Goal: Information Seeking & Learning: Check status

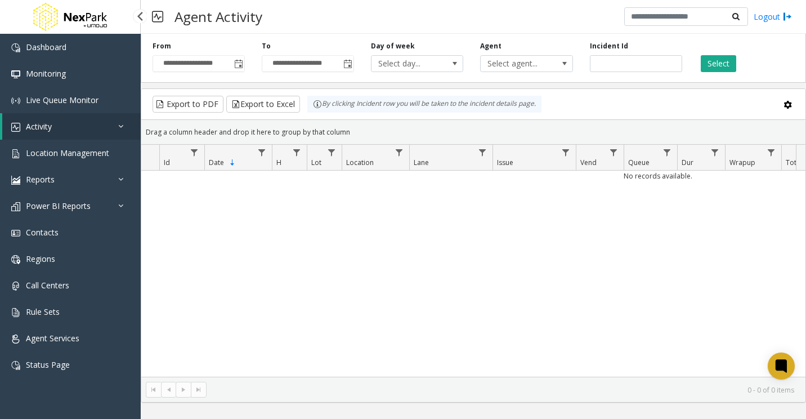
click at [43, 119] on link "Activity" at bounding box center [71, 126] width 138 height 26
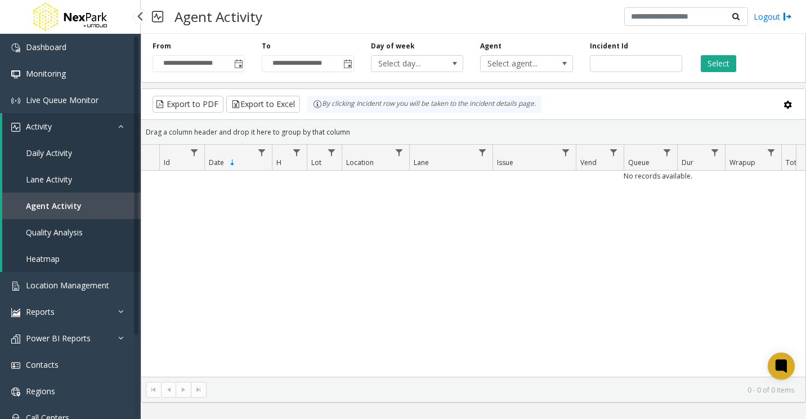
click at [59, 207] on span "Agent Activity" at bounding box center [54, 205] width 56 height 11
click at [57, 147] on link "Daily Activity" at bounding box center [71, 153] width 138 height 26
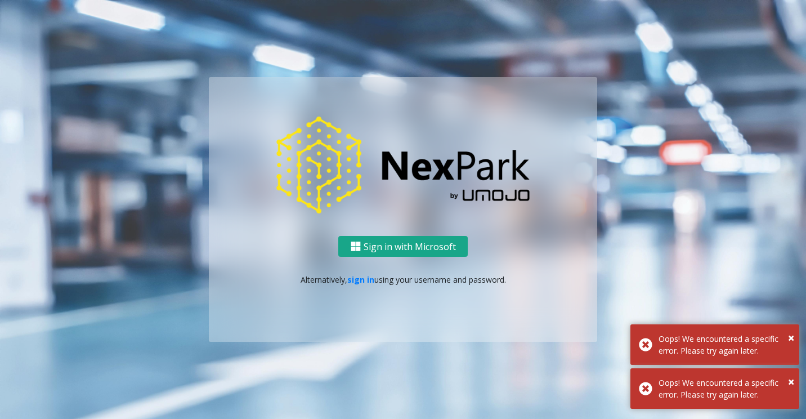
click at [428, 249] on button "Sign in with Microsoft" at bounding box center [402, 246] width 129 height 21
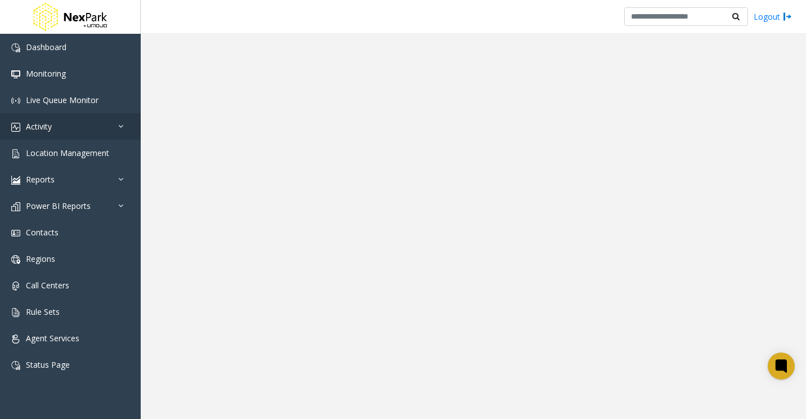
click at [58, 123] on app-root "Dashboard Monitoring Live Queue Monitor Activity Daily Activity Lane Activity A…" at bounding box center [403, 209] width 806 height 419
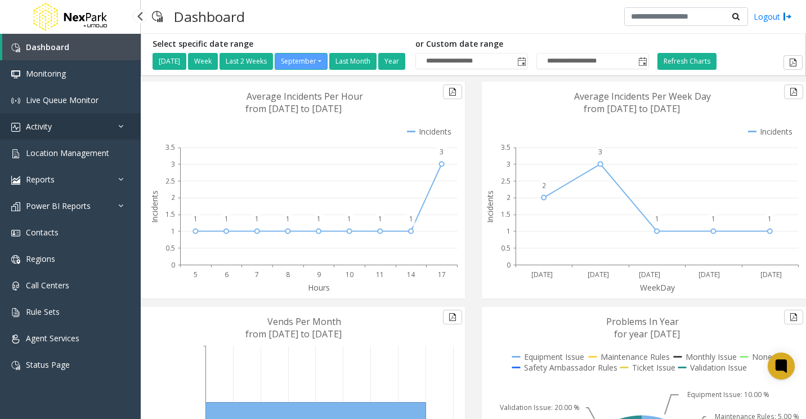
click at [70, 131] on link "Activity" at bounding box center [70, 126] width 141 height 26
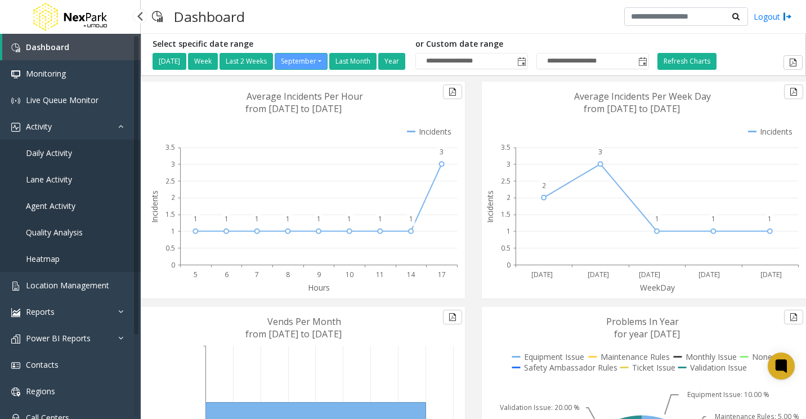
click at [63, 206] on span "Agent Activity" at bounding box center [51, 205] width 50 height 11
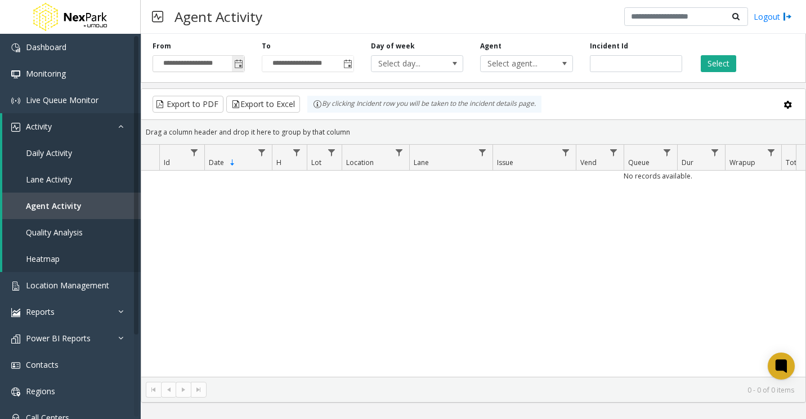
click at [243, 69] on span "Toggle popup" at bounding box center [238, 64] width 12 height 18
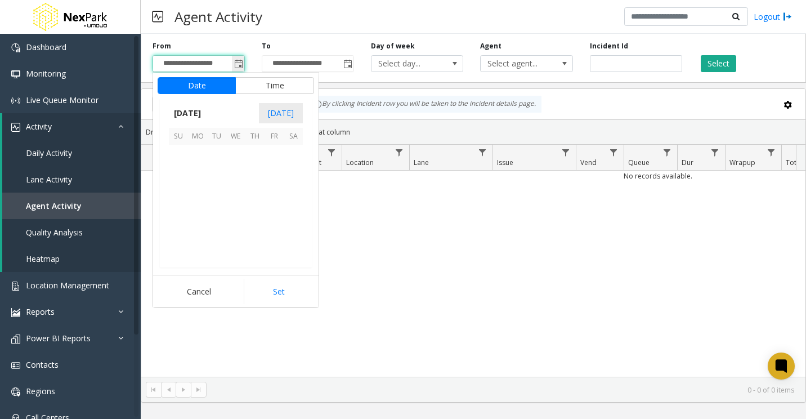
scroll to position [201905, 0]
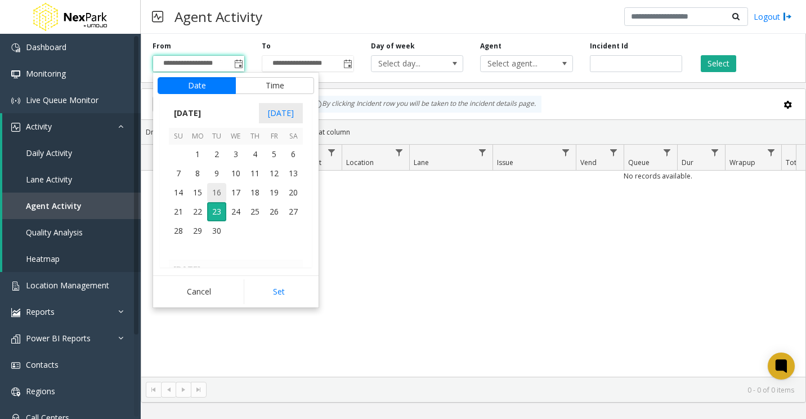
click at [216, 188] on span "16" at bounding box center [216, 192] width 19 height 19
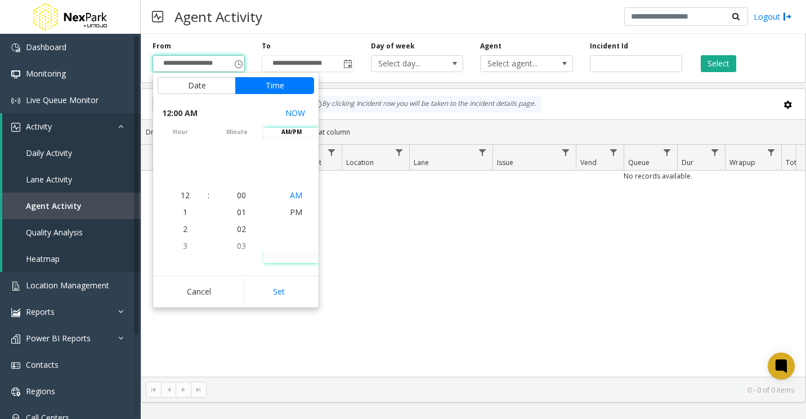
click at [290, 194] on span "AM" at bounding box center [296, 195] width 12 height 11
click at [283, 290] on button "Set" at bounding box center [279, 291] width 71 height 25
type input "**********"
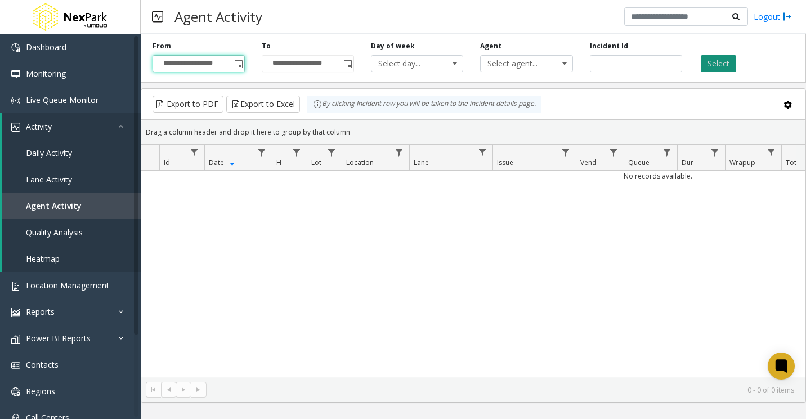
click at [709, 57] on button "Select" at bounding box center [717, 63] width 35 height 17
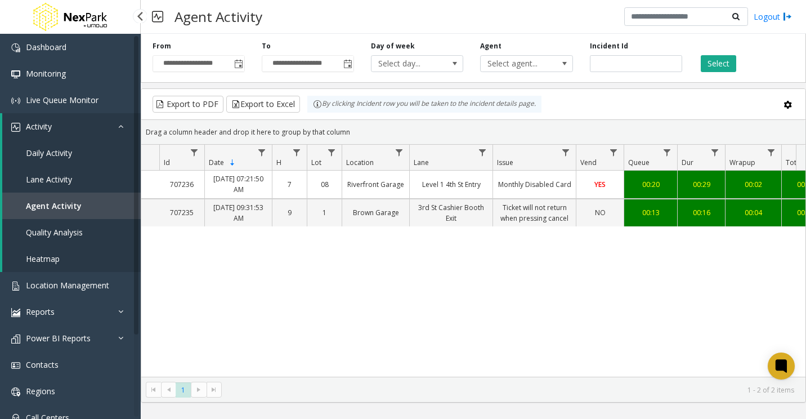
click at [61, 154] on span "Daily Activity" at bounding box center [49, 152] width 46 height 11
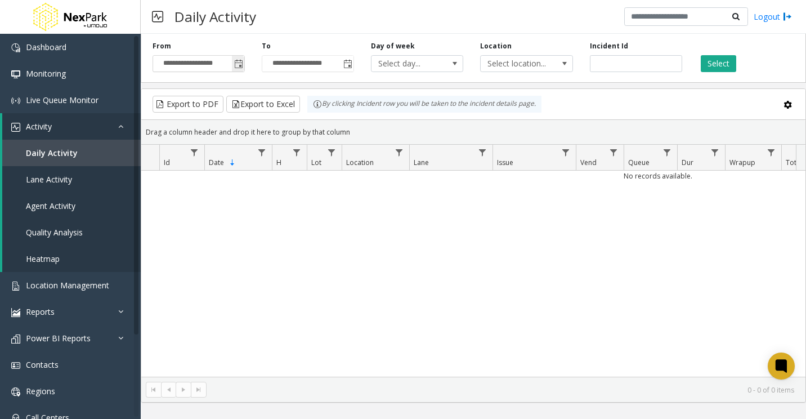
click at [238, 64] on span "Toggle popup" at bounding box center [238, 64] width 9 height 9
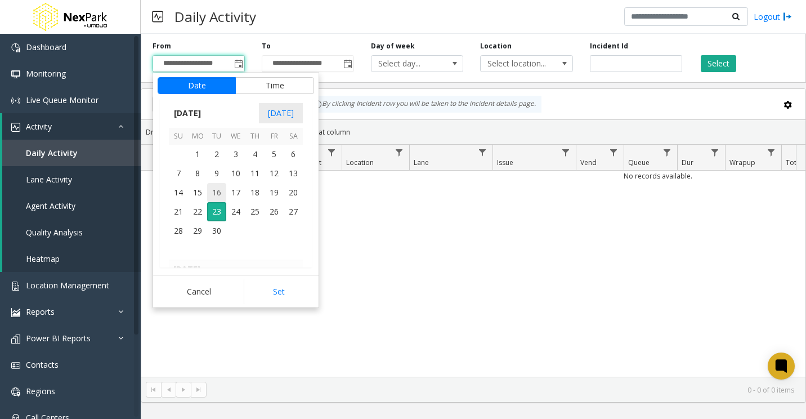
click at [219, 191] on span "16" at bounding box center [216, 192] width 19 height 19
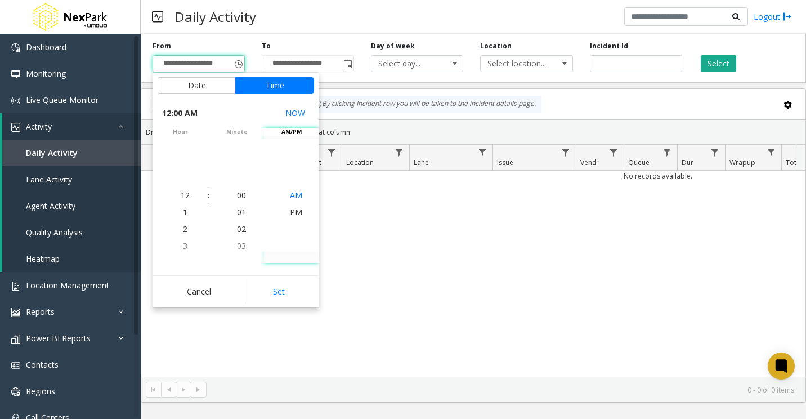
click at [296, 196] on span "AM" at bounding box center [296, 195] width 12 height 11
click at [296, 298] on button "Set" at bounding box center [279, 291] width 71 height 25
type input "**********"
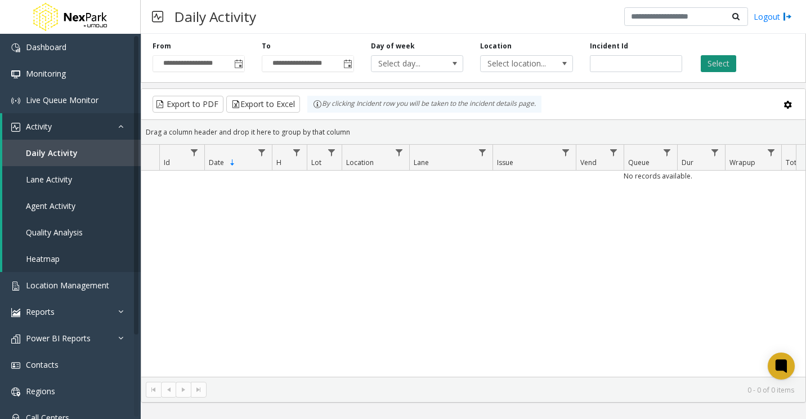
click at [727, 66] on button "Select" at bounding box center [717, 63] width 35 height 17
